Goal: Task Accomplishment & Management: Manage account settings

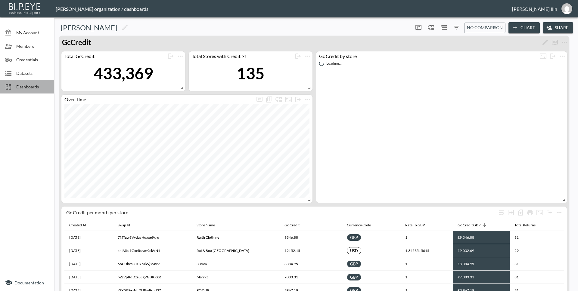
click at [29, 89] on span "Dashboards" at bounding box center [32, 87] width 33 height 6
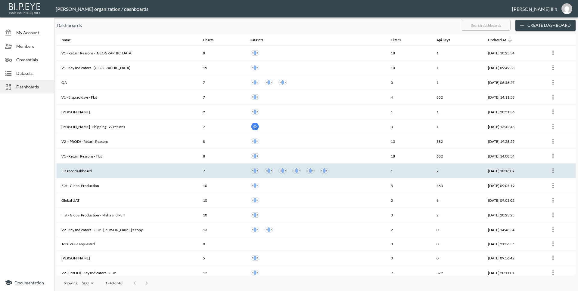
click at [82, 169] on th "Finance dashboard" at bounding box center [128, 171] width 142 height 15
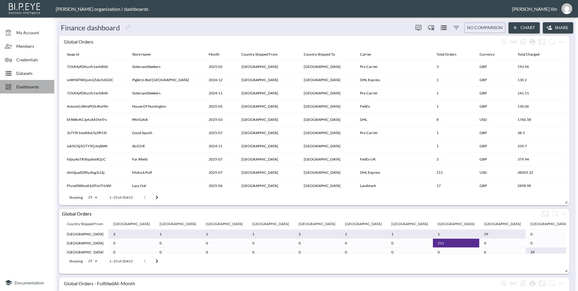
click at [34, 87] on span "Dashboards" at bounding box center [32, 87] width 33 height 6
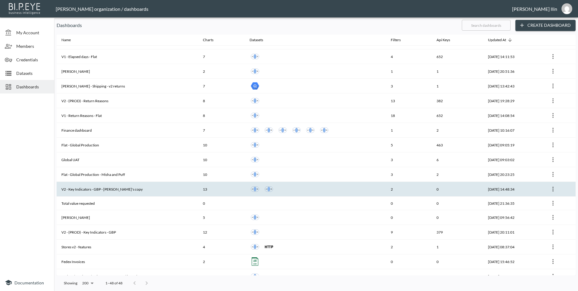
scroll to position [41, 0]
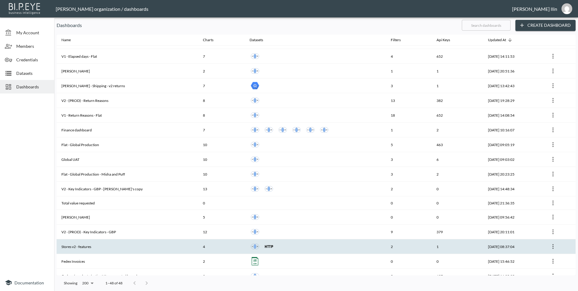
click at [83, 247] on th "Stores v2 - features" at bounding box center [128, 247] width 142 height 15
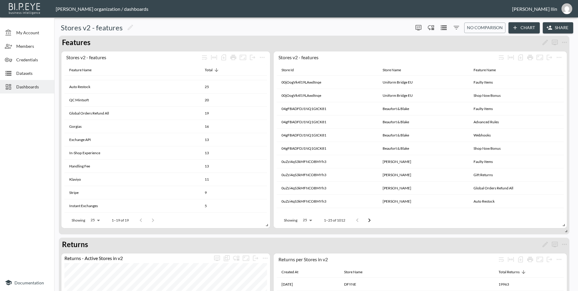
scroll to position [118, 0]
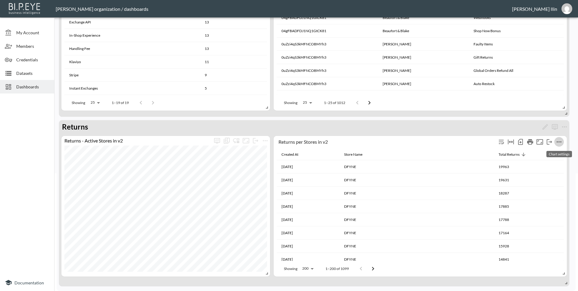
click at [558, 142] on icon "more" at bounding box center [559, 142] width 7 height 7
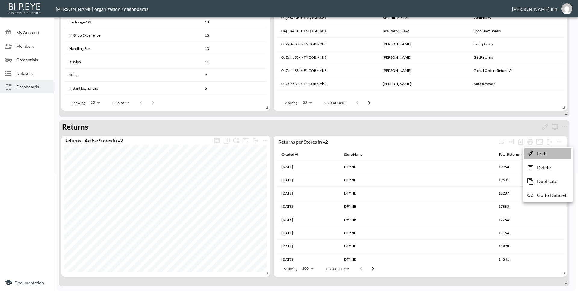
click at [548, 155] on li "Edit" at bounding box center [548, 153] width 47 height 11
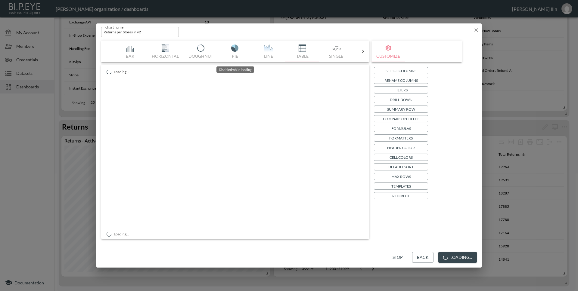
click at [131, 53] on div "Bar Horizontal Doughnut Pie Line Table Single Map Google Stacked Calendar Title" at bounding box center [235, 52] width 244 height 22
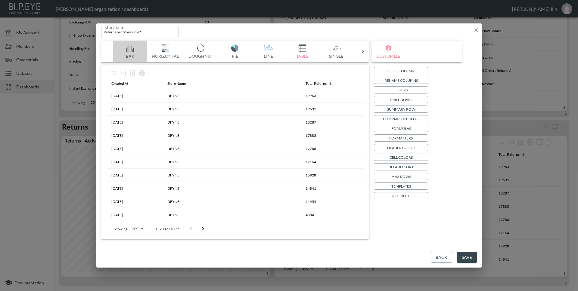
click at [131, 53] on button "Bar" at bounding box center [130, 52] width 34 height 22
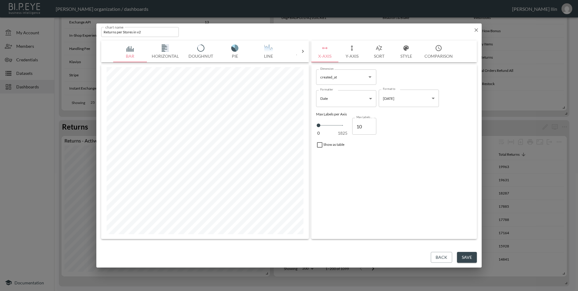
click at [348, 54] on button "Y-Axis" at bounding box center [351, 52] width 27 height 22
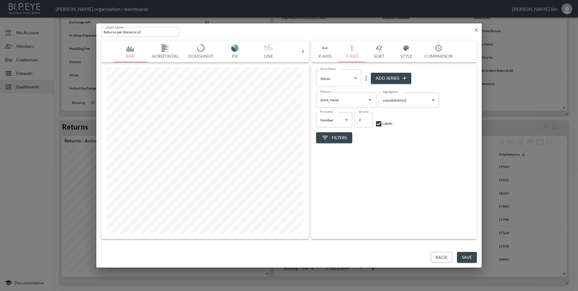
click at [356, 76] on body "BI.P.EYE, Interactive Analytics Dashboards - app [PERSON_NAME] organization / d…" at bounding box center [289, 145] width 578 height 291
click at [355, 78] on div at bounding box center [289, 145] width 578 height 291
click at [366, 77] on icon "more" at bounding box center [366, 78] width 1 height 5
click at [366, 89] on p "Edit" at bounding box center [367, 89] width 8 height 7
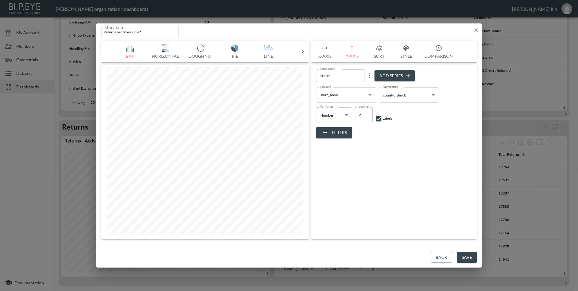
click at [372, 94] on icon "Open" at bounding box center [369, 95] width 7 height 7
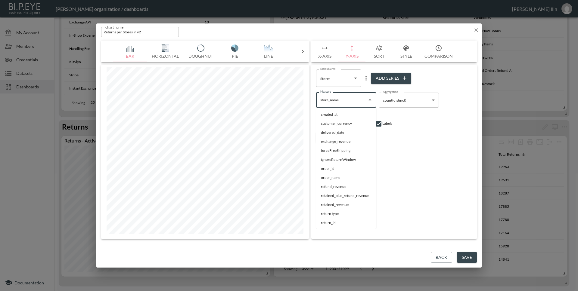
scroll to position [89, 0]
click at [347, 134] on li "return_id" at bounding box center [346, 134] width 60 height 9
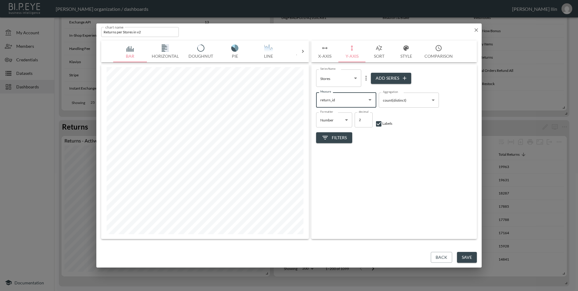
click at [371, 100] on icon "Open" at bounding box center [370, 100] width 3 height 2
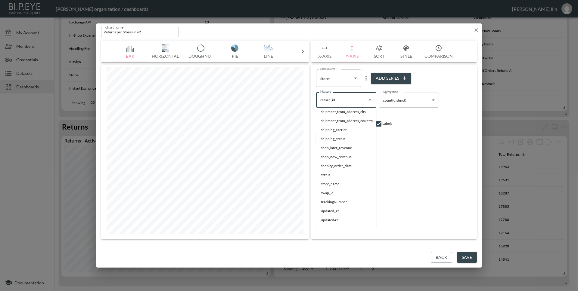
scroll to position [131, 0]
click at [347, 201] on li "trackingNumber" at bounding box center [346, 200] width 60 height 9
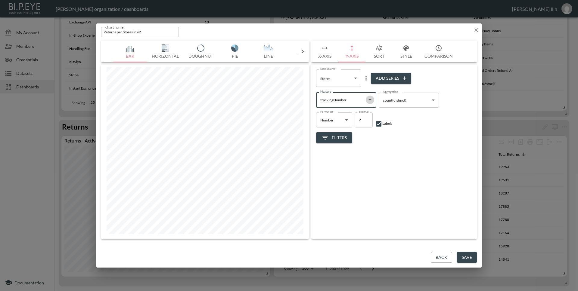
click at [370, 100] on icon "Open" at bounding box center [370, 100] width 3 height 2
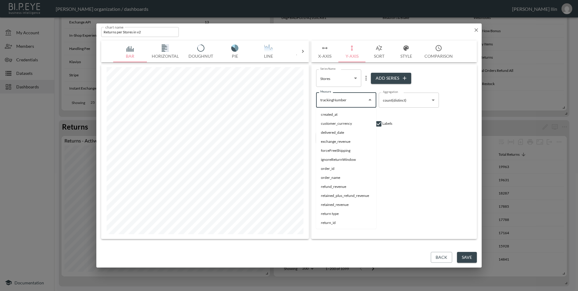
scroll to position [107, 0]
click at [343, 205] on li "store_name" at bounding box center [346, 206] width 60 height 9
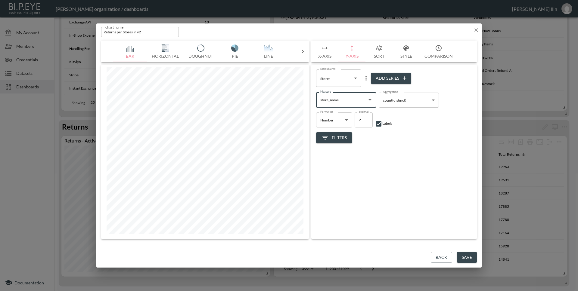
click at [370, 101] on icon "Open" at bounding box center [369, 99] width 7 height 7
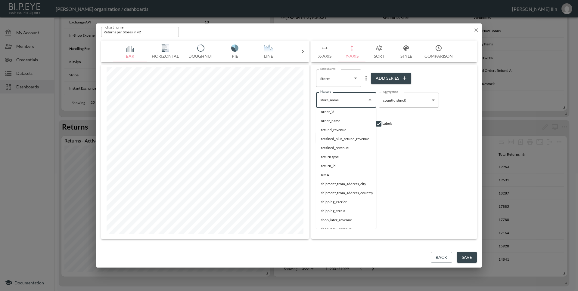
scroll to position [60, 0]
click at [347, 165] on li "return_id" at bounding box center [346, 163] width 60 height 9
type input "return_id"
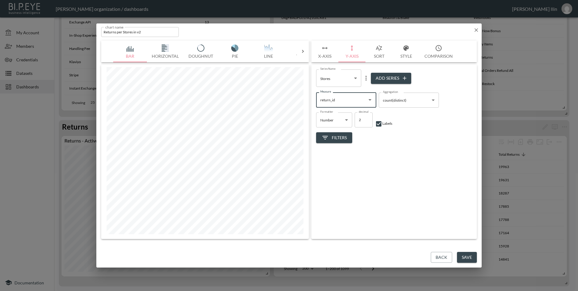
click at [356, 81] on body "BI.P.EYE, Interactive Analytics Dashboards - app [PERSON_NAME] organization / d…" at bounding box center [289, 145] width 578 height 291
click at [356, 81] on div at bounding box center [289, 145] width 578 height 291
click at [365, 80] on icon "more" at bounding box center [366, 78] width 7 height 7
click at [367, 90] on p "Edit" at bounding box center [367, 89] width 8 height 7
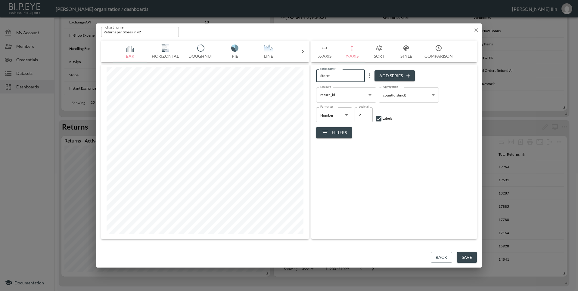
click at [337, 77] on input "Stores" at bounding box center [340, 76] width 49 height 12
type input "Returns"
click at [126, 31] on input "Returns per Stores in v2" at bounding box center [140, 32] width 78 height 10
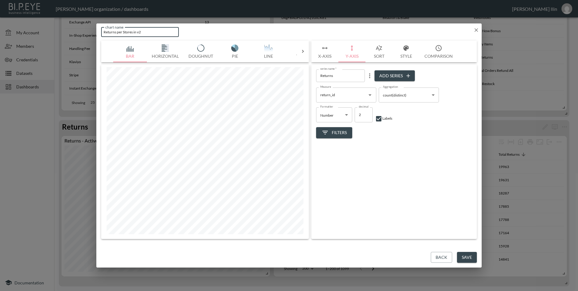
click at [126, 31] on input "Returns per Stores in v2" at bounding box center [140, 32] width 78 height 10
type input "Returns per Month in v2"
click at [464, 254] on button "Save" at bounding box center [467, 257] width 20 height 11
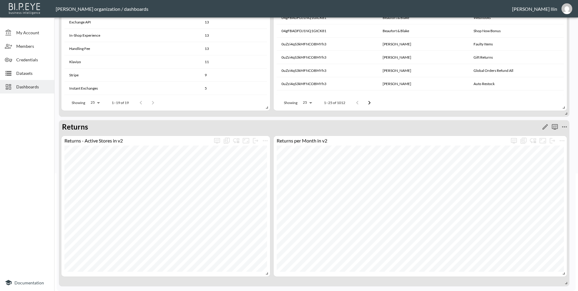
scroll to position [0, 0]
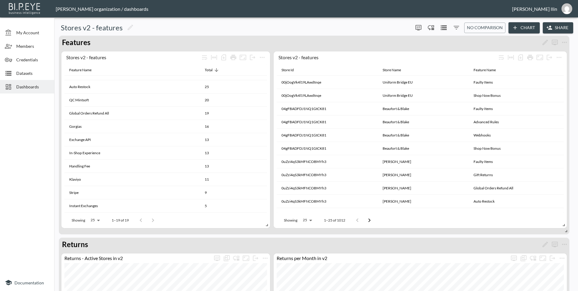
click at [33, 74] on span "Datasets" at bounding box center [32, 73] width 33 height 6
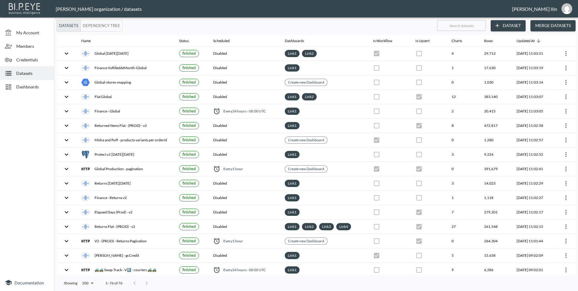
click at [32, 90] on span "Dashboards" at bounding box center [32, 87] width 33 height 6
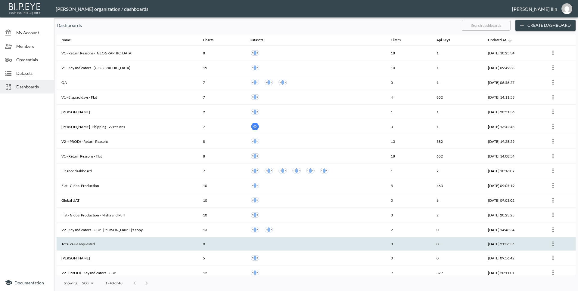
click at [113, 244] on th "Total value requested" at bounding box center [128, 245] width 142 height 14
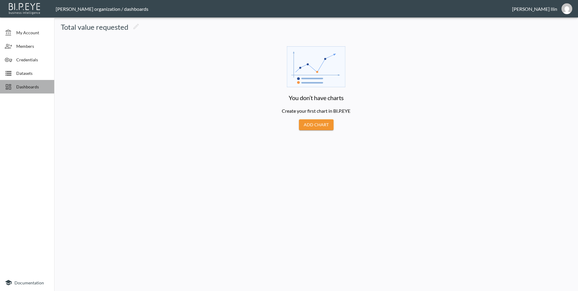
click at [35, 86] on span "Dashboards" at bounding box center [32, 87] width 33 height 6
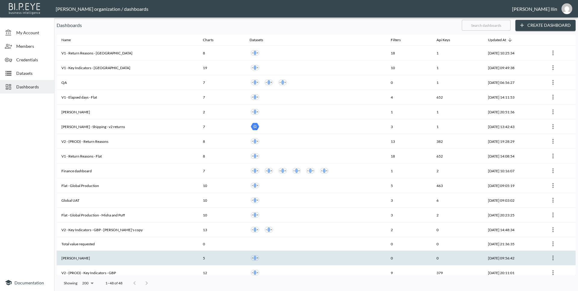
click at [86, 260] on th "[PERSON_NAME]" at bounding box center [128, 258] width 142 height 15
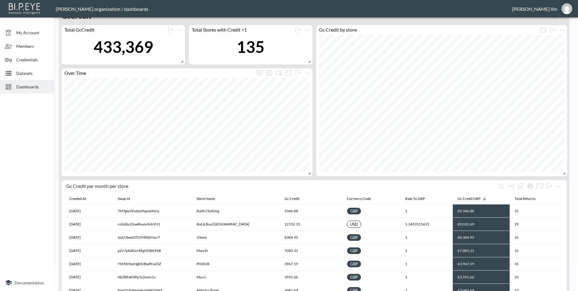
scroll to position [20, 0]
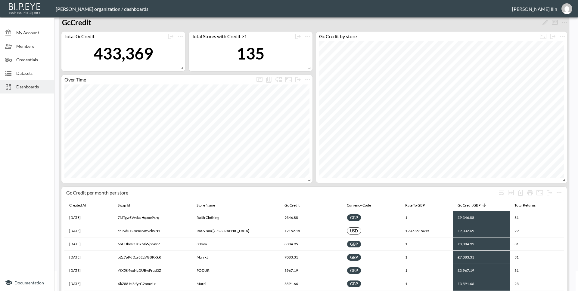
click at [22, 85] on span "Dashboards" at bounding box center [32, 87] width 33 height 6
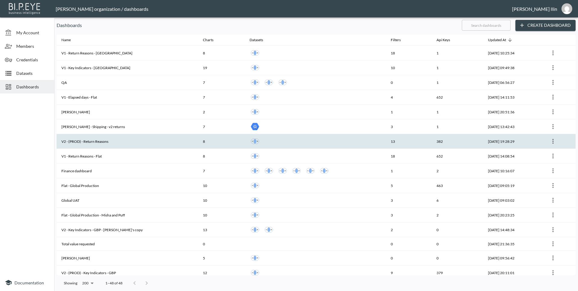
click at [90, 141] on th "V2 - (PROD) - Return Reasons" at bounding box center [128, 141] width 142 height 15
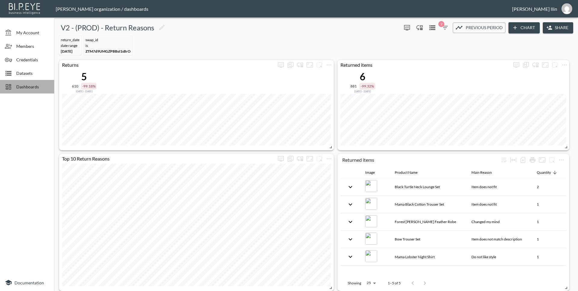
click at [15, 86] on div at bounding box center [10, 86] width 11 height 7
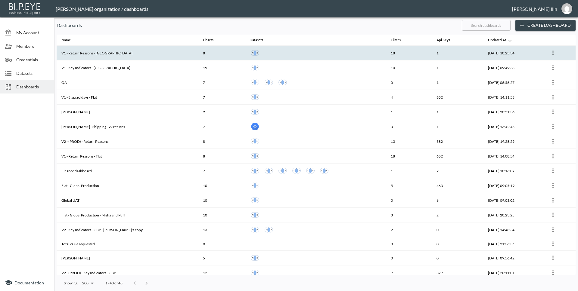
click at [107, 50] on th "V1 - Return Reasons - [GEOGRAPHIC_DATA]" at bounding box center [128, 53] width 142 height 15
